Goal: Check status

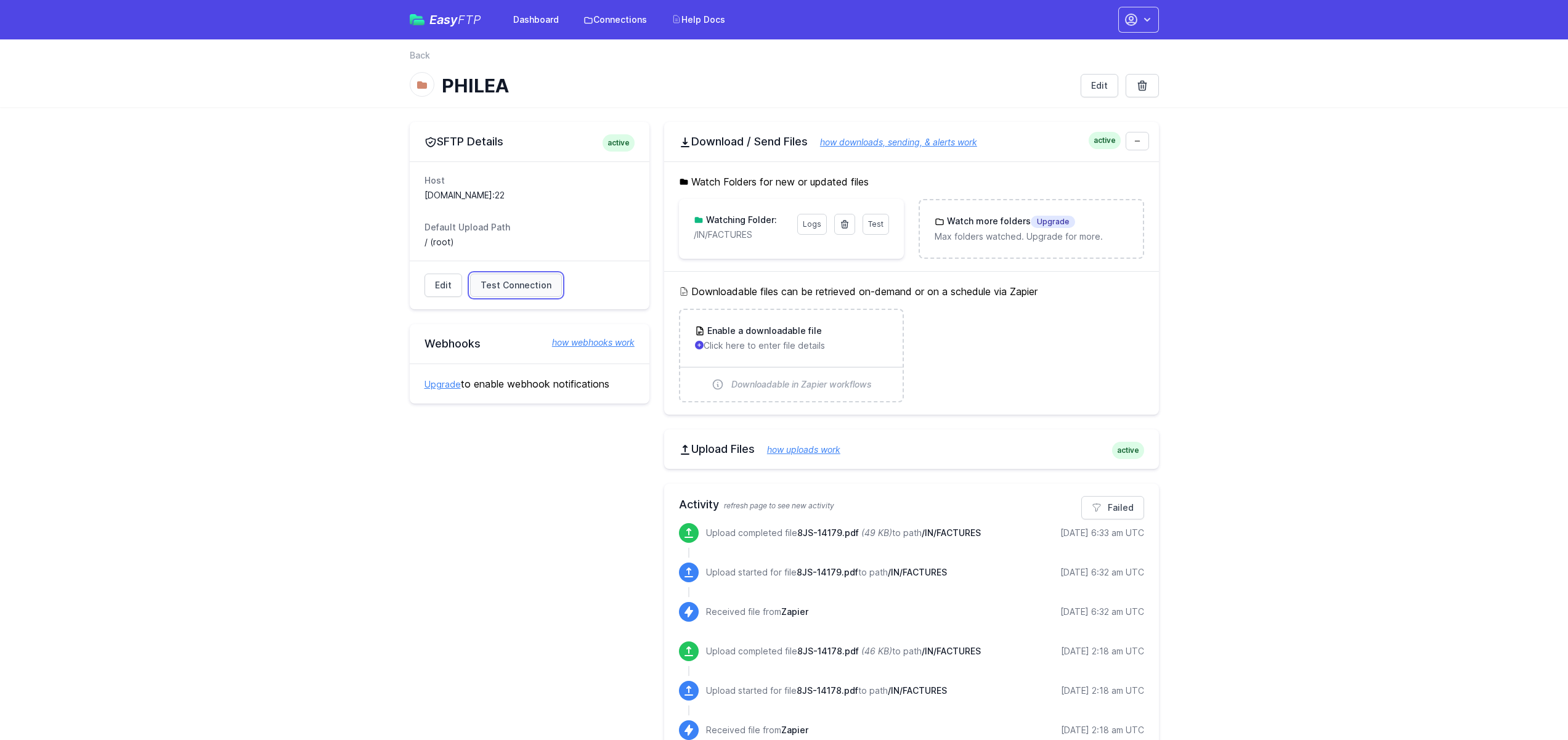
click at [520, 280] on span "Test Connection" at bounding box center [515, 284] width 71 height 12
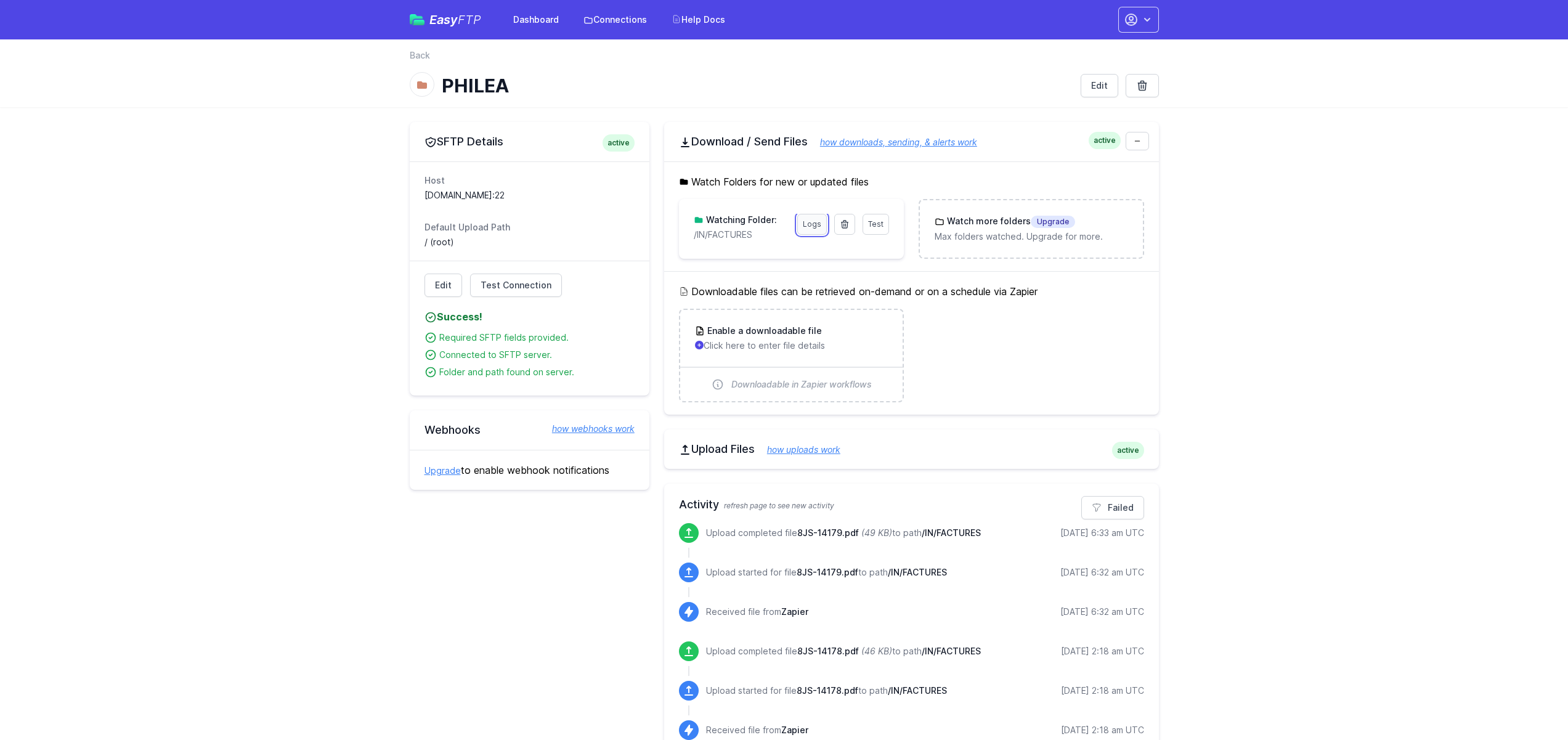
click at [806, 221] on link "Logs" at bounding box center [812, 225] width 30 height 21
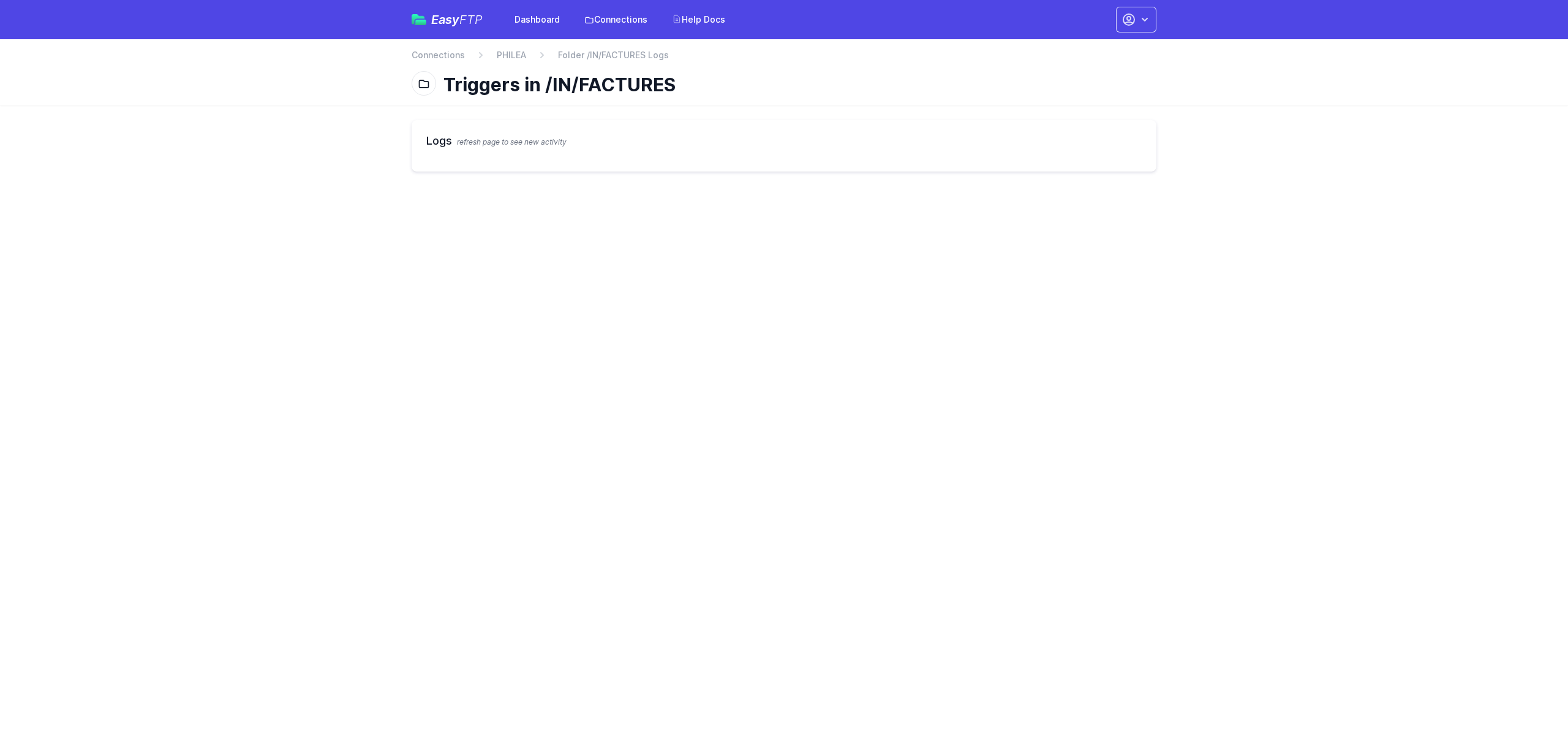
click at [620, 55] on span "Folder /IN/FACTURES Logs" at bounding box center [614, 55] width 111 height 12
click at [509, 57] on link "PHILEA" at bounding box center [511, 55] width 29 height 12
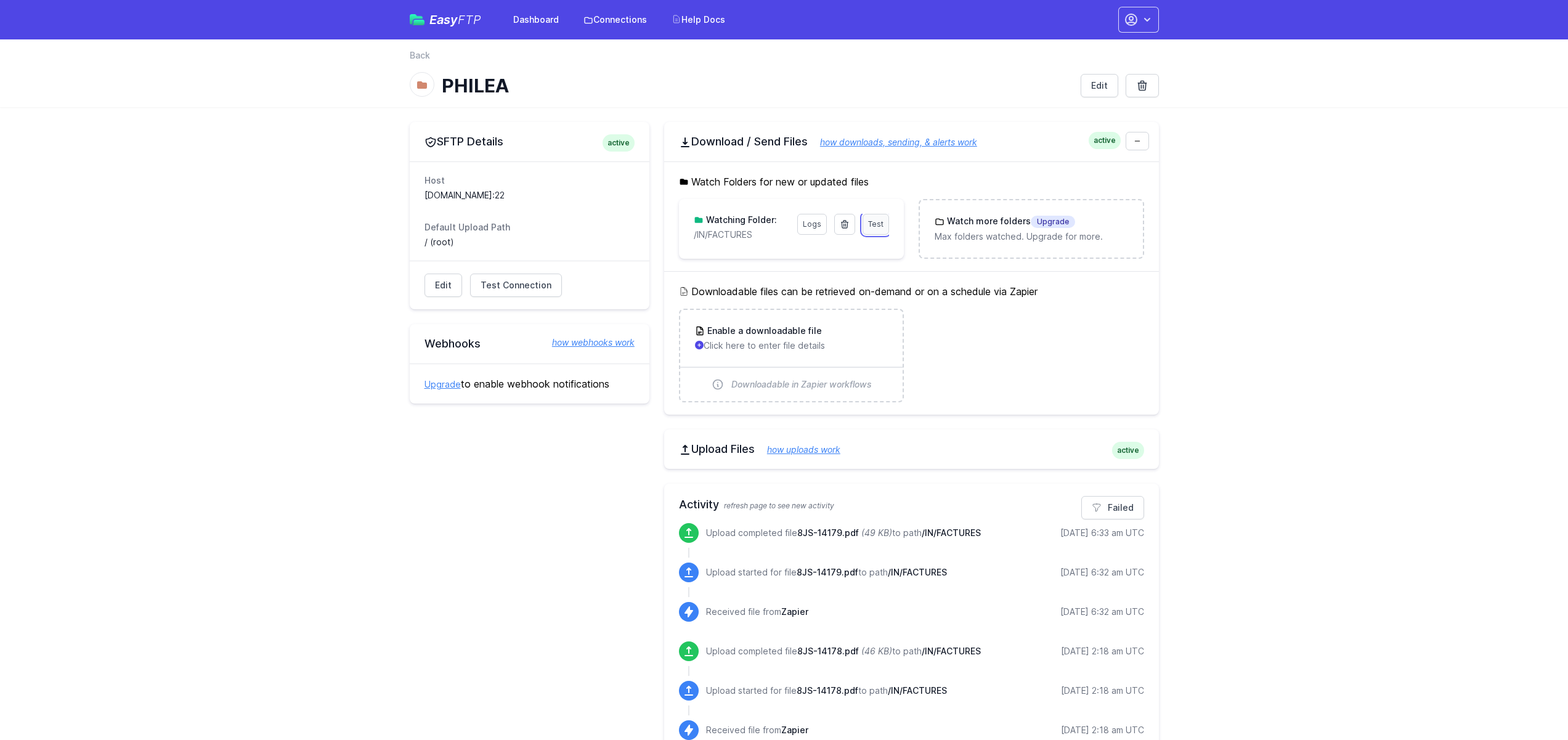
click at [866, 233] on link "Test" at bounding box center [875, 225] width 26 height 21
